Goal: Task Accomplishment & Management: Use online tool/utility

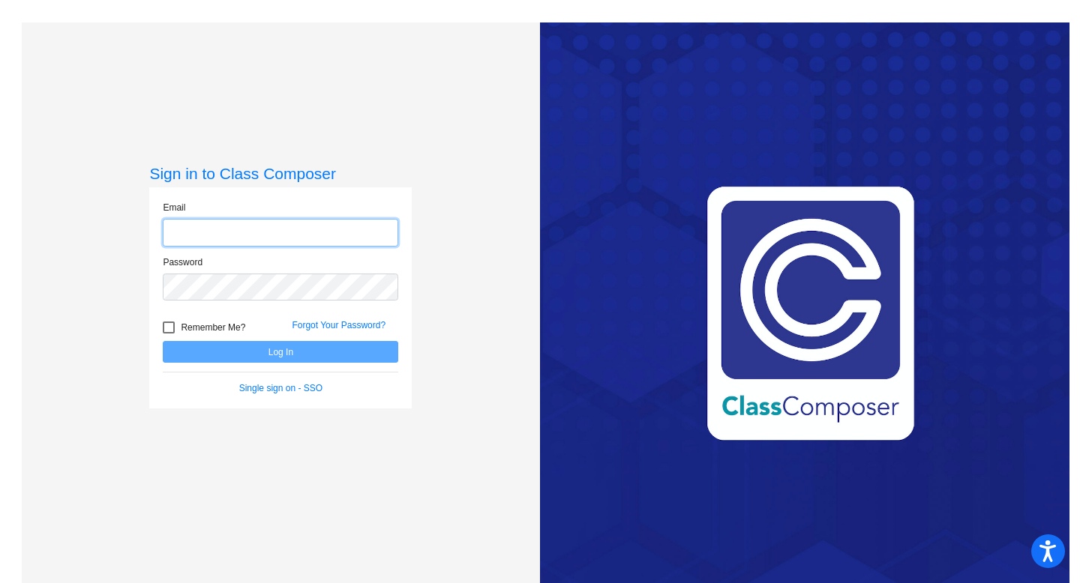
type input "[EMAIL_ADDRESS][DOMAIN_NAME]"
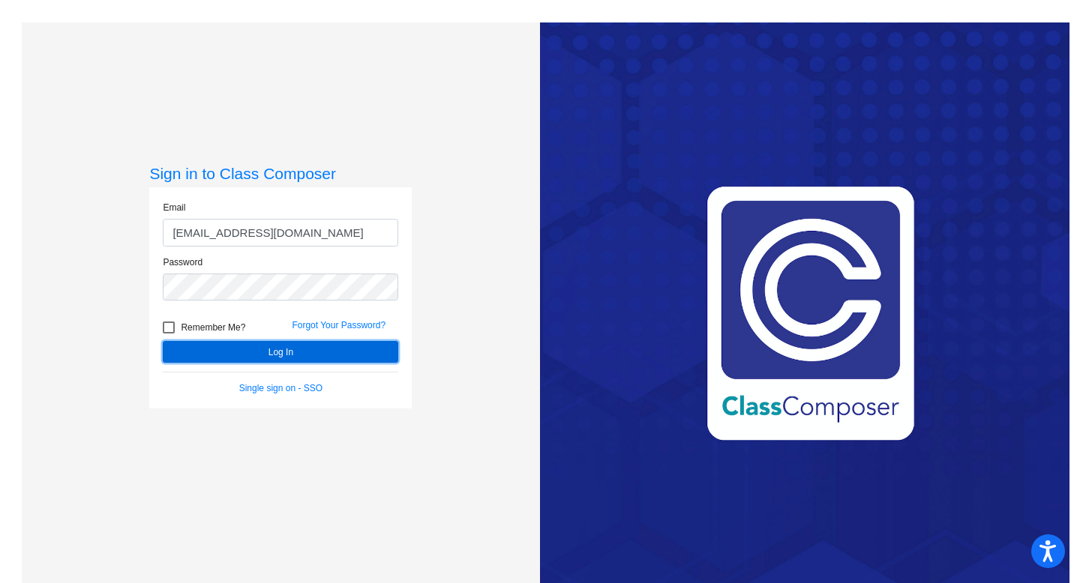
click at [338, 343] on button "Log In" at bounding box center [280, 352] width 235 height 22
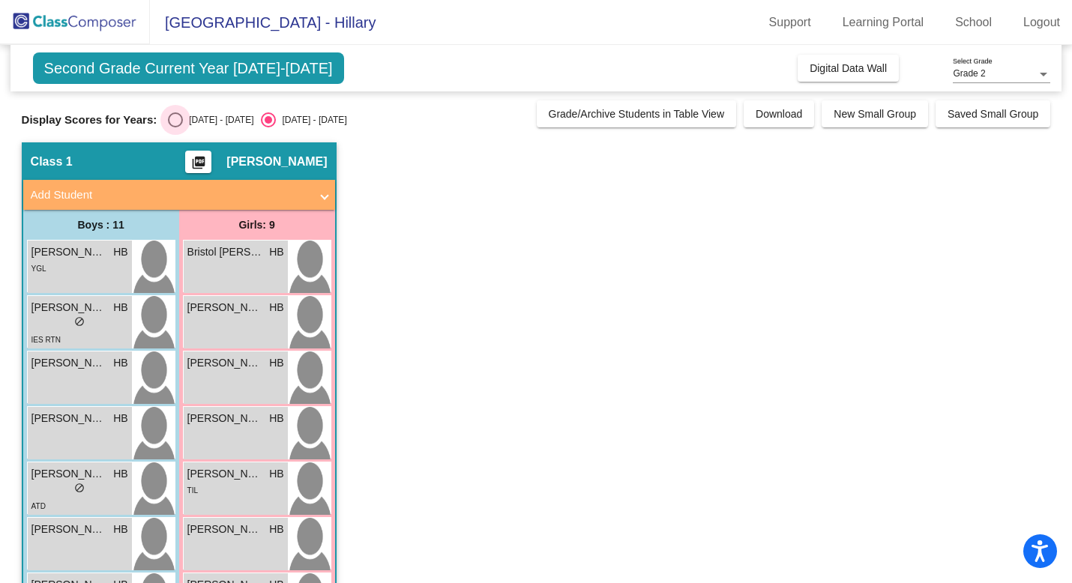
click at [211, 115] on div "[DATE] - [DATE]" at bounding box center [218, 119] width 70 height 13
click at [175, 127] on input "[DATE] - [DATE]" at bounding box center [175, 127] width 1 height 1
radio input "true"
